Goal: Task Accomplishment & Management: Use online tool/utility

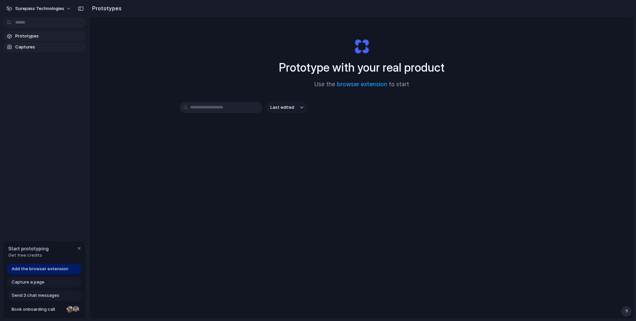
click at [52, 47] on span "Captures" at bounding box center [49, 47] width 68 height 7
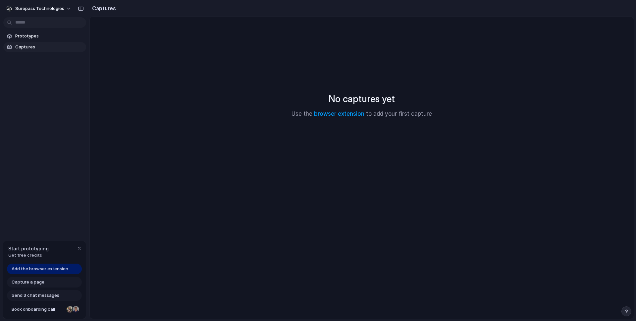
click at [52, 41] on section "Prototypes Captures" at bounding box center [44, 41] width 89 height 22
click at [42, 269] on span "Add the browser extension" at bounding box center [40, 268] width 57 height 7
